Goal: Find contact information: Find contact information

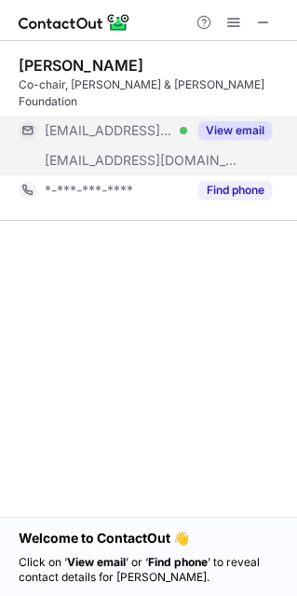
click at [234, 121] on button "View email" at bounding box center [236, 130] width 74 height 19
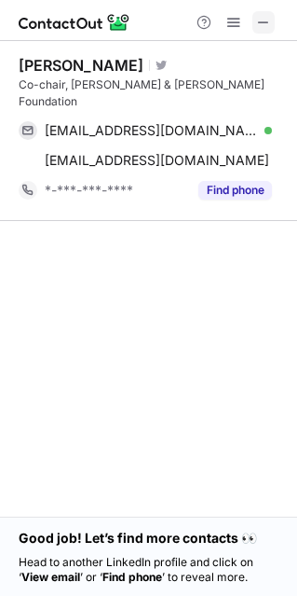
click at [260, 27] on span at bounding box center [263, 22] width 15 height 15
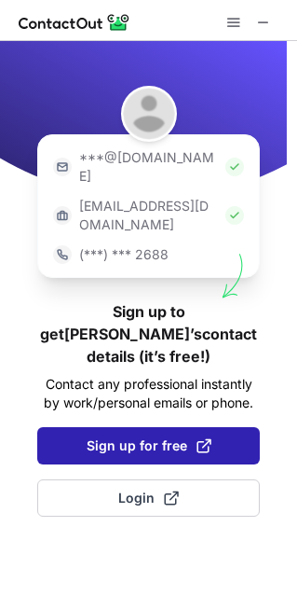
click at [167, 436] on span "Sign up for free" at bounding box center [149, 445] width 125 height 19
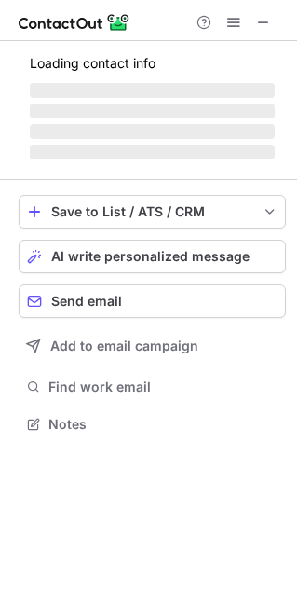
scroll to position [9, 9]
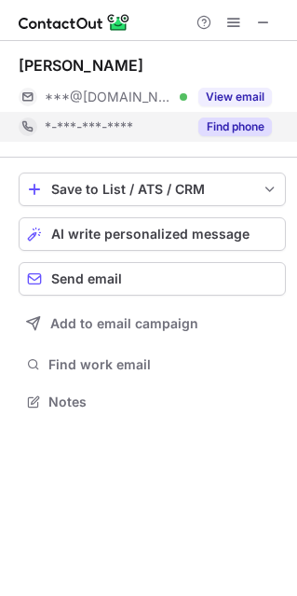
click at [234, 129] on button "Find phone" at bounding box center [236, 126] width 74 height 19
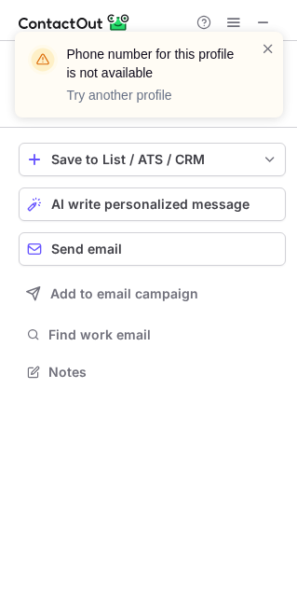
scroll to position [358, 297]
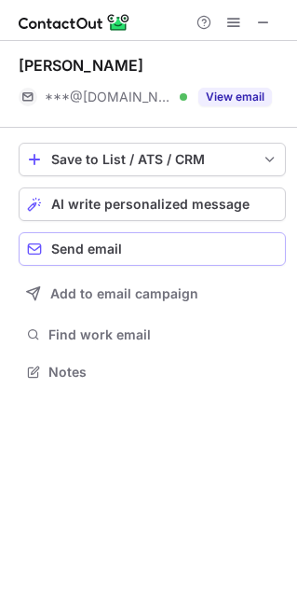
click at [173, 248] on div "Send email" at bounding box center [164, 249] width 227 height 15
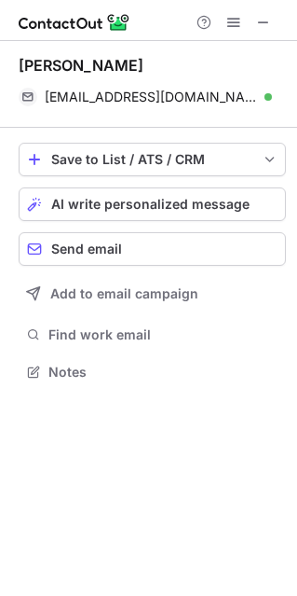
scroll to position [375, 297]
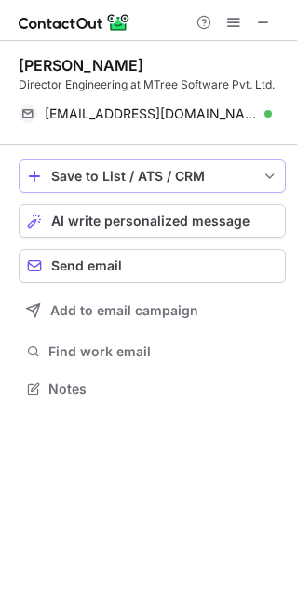
click at [271, 173] on span "save-profile-one-click" at bounding box center [270, 176] width 15 height 15
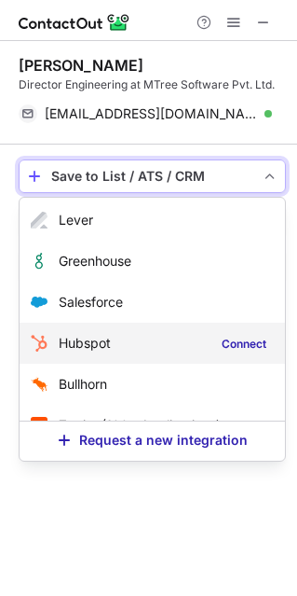
scroll to position [69, 0]
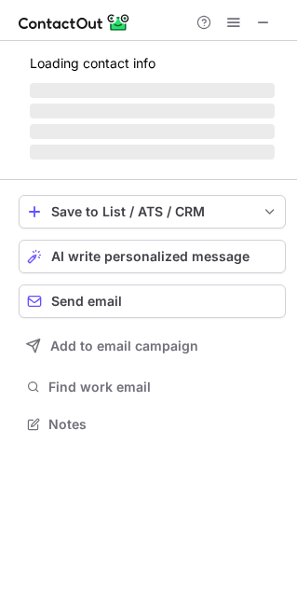
scroll to position [464, 297]
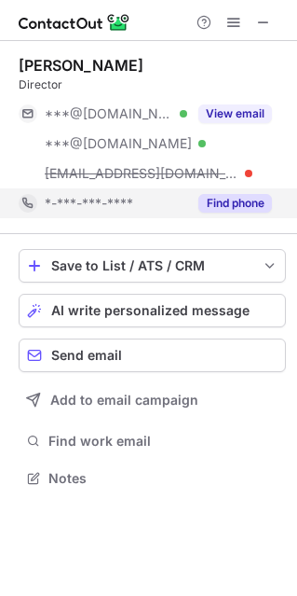
click at [245, 209] on button "Find phone" at bounding box center [236, 203] width 74 height 19
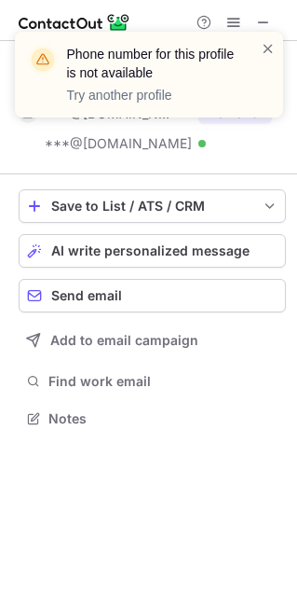
scroll to position [405, 297]
